Goal: Submit feedback/report problem

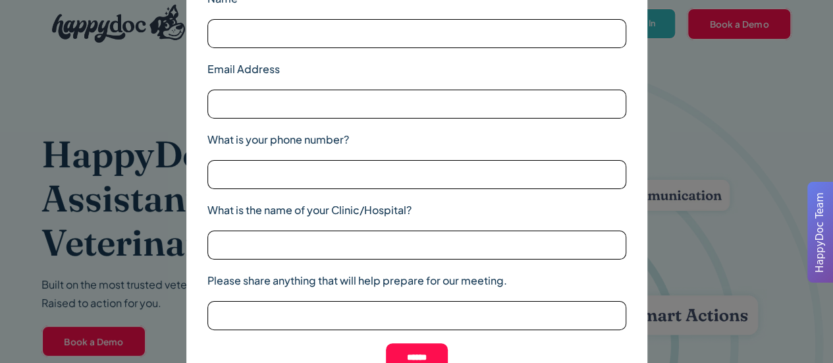
click at [624, 167] on input "What is your phone number?" at bounding box center [416, 174] width 419 height 29
click at [727, 177] on div "Name Email Address What is your phone number? What is the name of your Clinic/H…" at bounding box center [416, 181] width 833 height 363
click at [755, 51] on div "Name Email Address What is your phone number? What is the name of your Clinic/H…" at bounding box center [416, 181] width 833 height 363
click at [635, 26] on div "Name Email Address What is your phone number? What is the name of your Clinic/H…" at bounding box center [416, 181] width 461 height 433
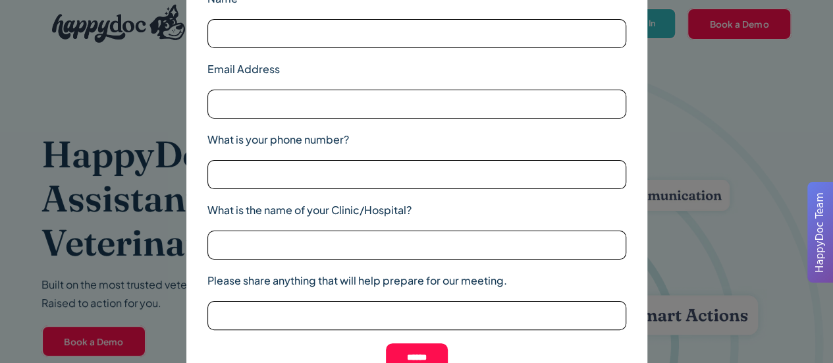
click at [400, 356] on input "******" at bounding box center [417, 357] width 62 height 29
click at [629, 14] on div "Name Email Address What is your phone number? What is the name of your Clinic/H…" at bounding box center [416, 181] width 461 height 433
drag, startPoint x: 629, startPoint y: 14, endPoint x: 570, endPoint y: 71, distance: 82.0
click at [570, 71] on label "Email Address" at bounding box center [416, 69] width 419 height 16
click at [570, 90] on input "Email Address" at bounding box center [416, 104] width 419 height 29
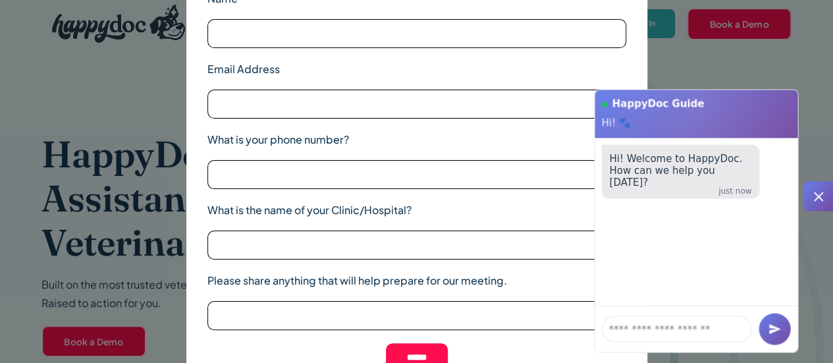
click at [763, 71] on div at bounding box center [708, 181] width 250 height 290
click at [640, 333] on textarea at bounding box center [676, 328] width 150 height 26
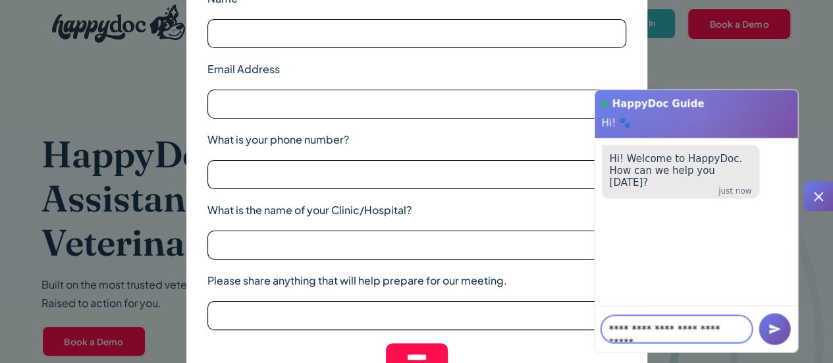
scroll to position [7, 0]
type textarea "**********"
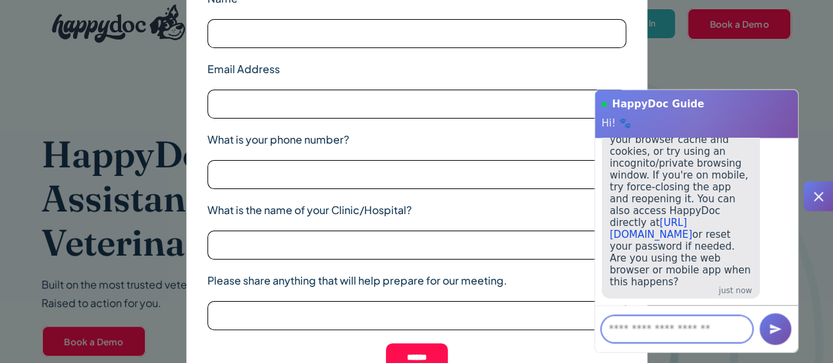
scroll to position [105, 0]
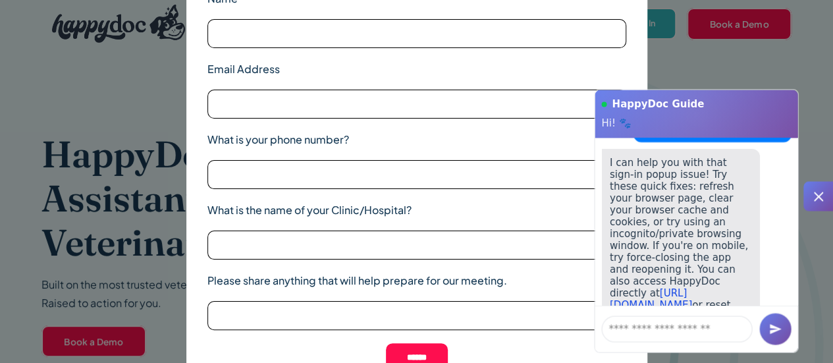
click at [673, 110] on h1 "HappyDoc Guide" at bounding box center [701, 103] width 179 height 13
click at [692, 102] on h1 "HappyDoc Guide" at bounding box center [701, 103] width 179 height 13
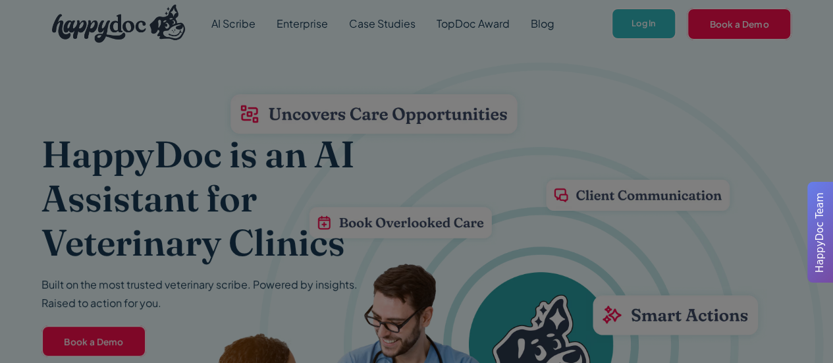
click at [634, 25] on div at bounding box center [416, 181] width 833 height 363
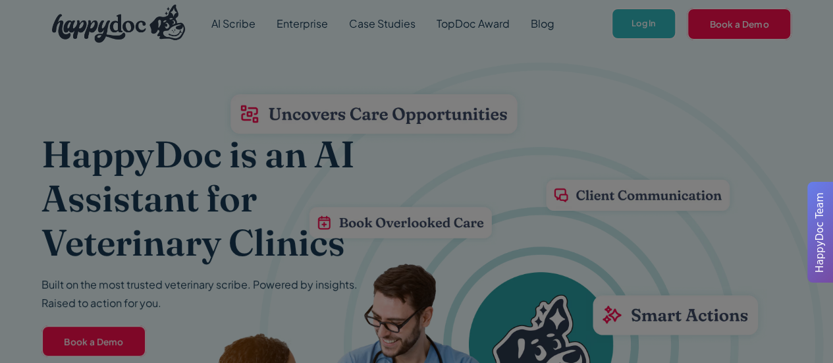
click at [634, 25] on div at bounding box center [416, 181] width 833 height 363
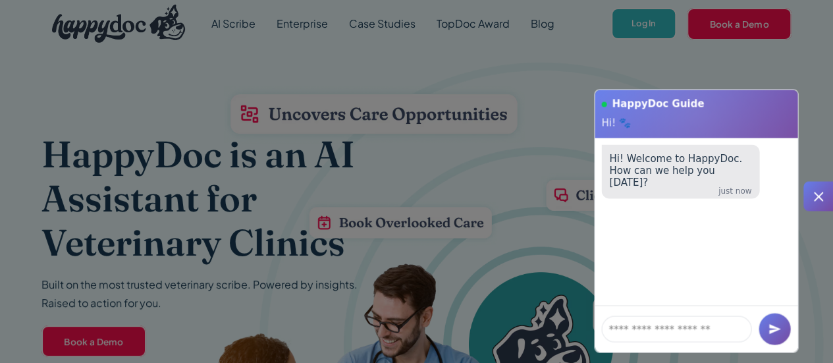
click at [827, 194] on div at bounding box center [819, 197] width 30 height 30
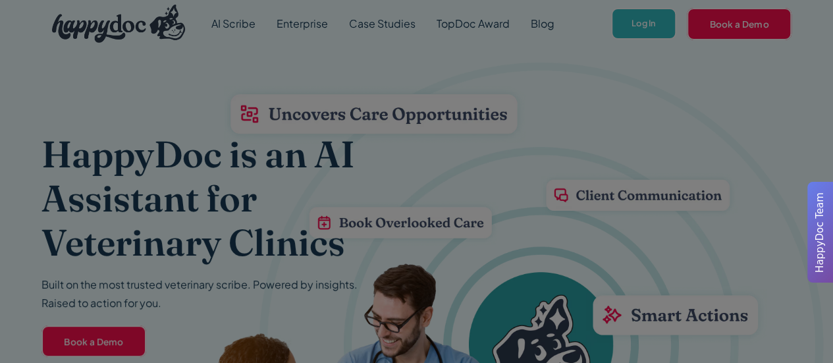
click at [657, 9] on div at bounding box center [416, 181] width 833 height 363
click at [642, 30] on div at bounding box center [416, 181] width 833 height 363
click at [642, 24] on div at bounding box center [416, 181] width 833 height 363
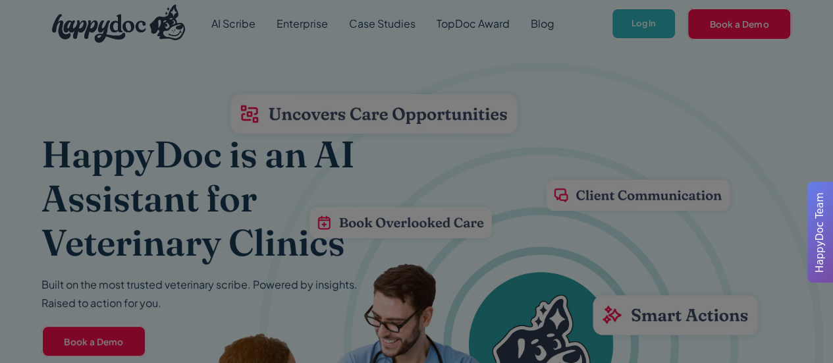
click at [642, 24] on div at bounding box center [416, 181] width 833 height 363
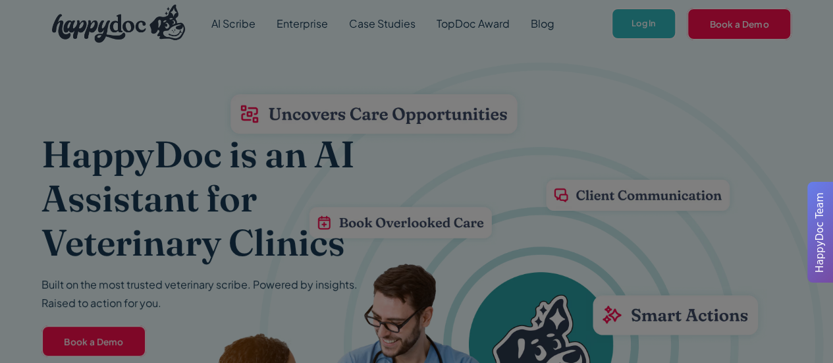
click at [642, 24] on div at bounding box center [416, 181] width 833 height 363
click at [655, 26] on div at bounding box center [416, 181] width 833 height 363
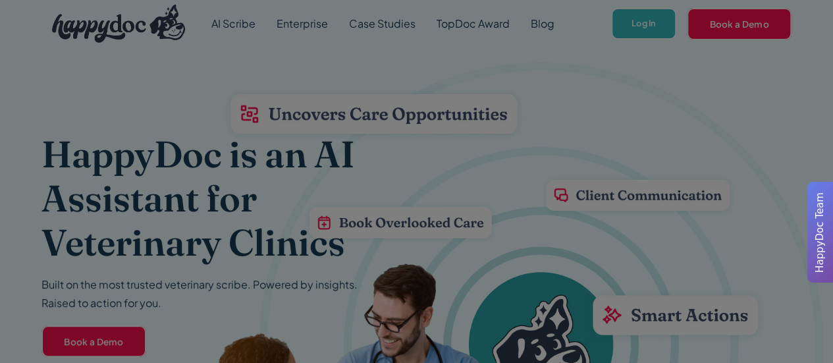
click at [655, 26] on div at bounding box center [416, 181] width 833 height 363
click at [660, 28] on div at bounding box center [416, 181] width 833 height 363
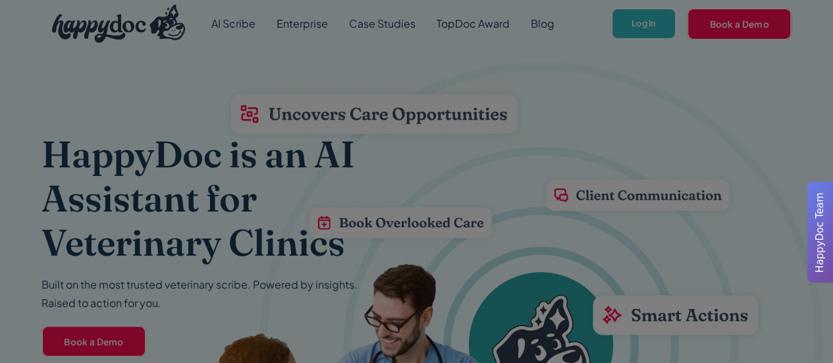
click at [640, 30] on div at bounding box center [416, 181] width 833 height 363
click at [630, 27] on div at bounding box center [416, 181] width 833 height 363
click at [643, 27] on div at bounding box center [416, 181] width 833 height 363
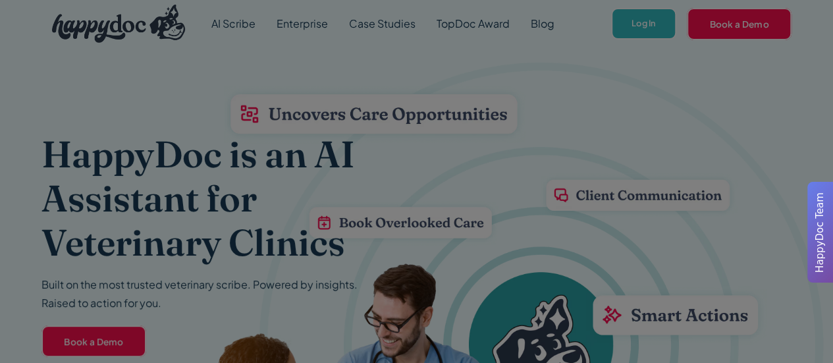
click at [643, 27] on div at bounding box center [416, 181] width 833 height 363
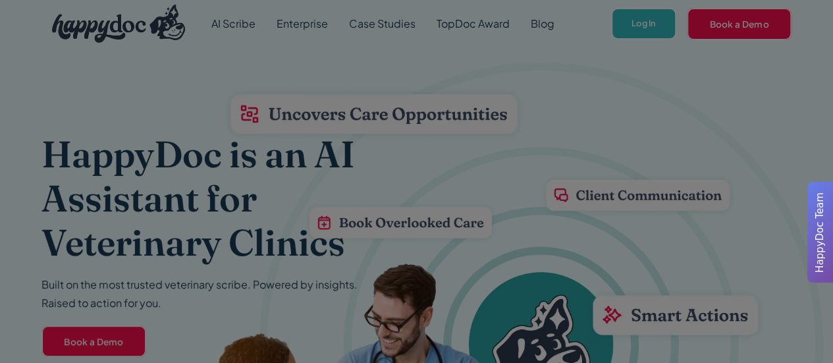
click at [643, 27] on div at bounding box center [416, 181] width 833 height 363
